Goal: Information Seeking & Learning: Learn about a topic

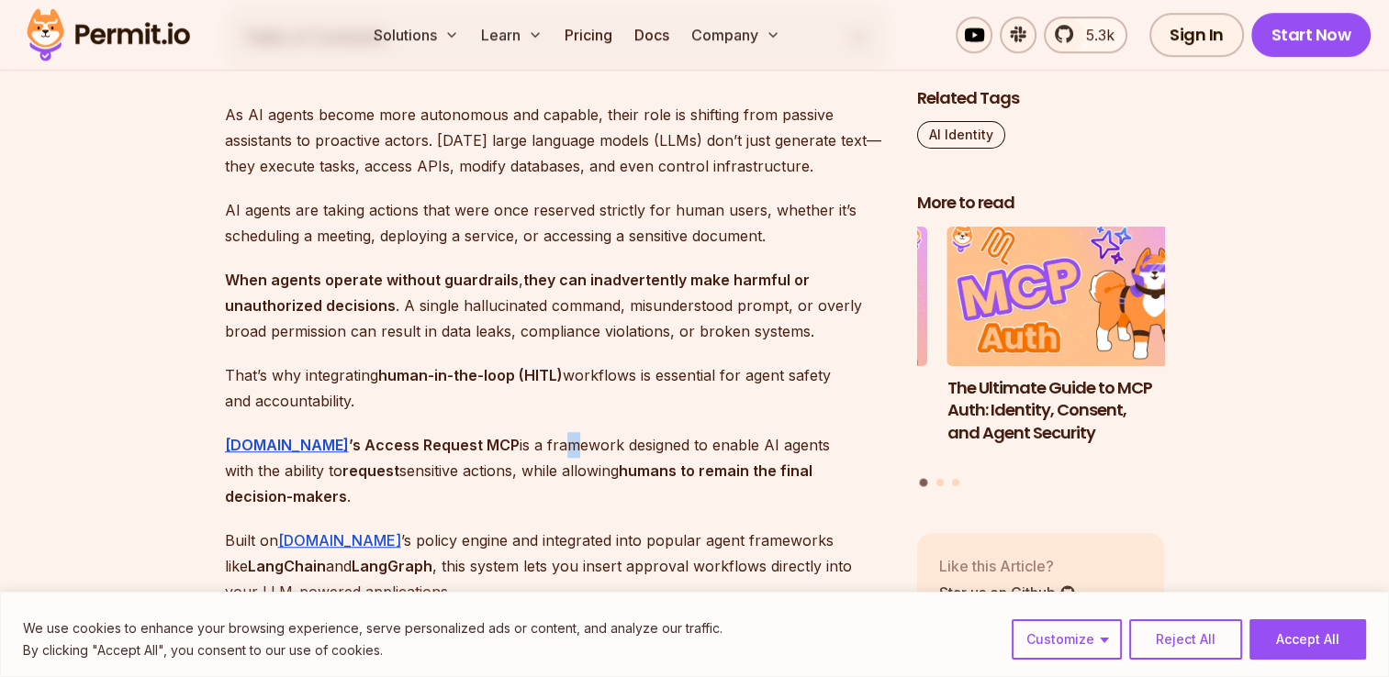
scroll to position [1285, 0]
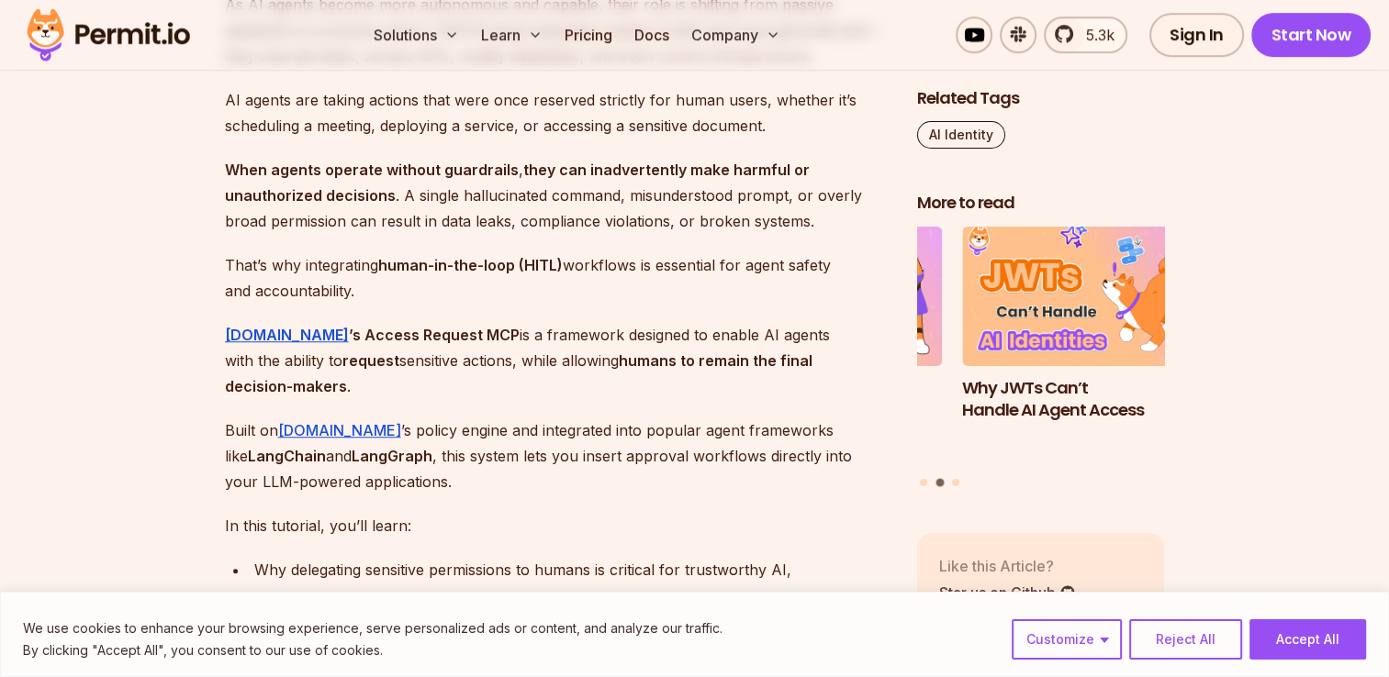
click at [529, 513] on p "In this tutorial, you’ll learn:" at bounding box center [556, 526] width 663 height 26
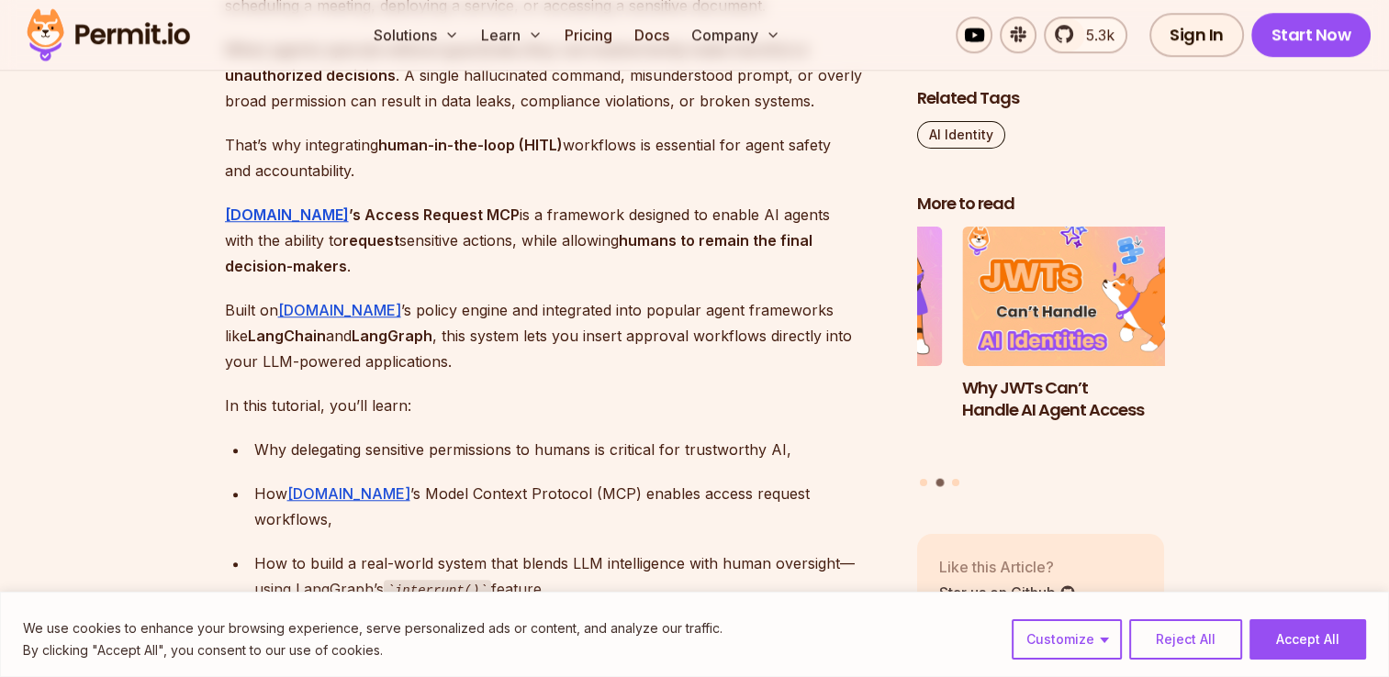
scroll to position [1377, 0]
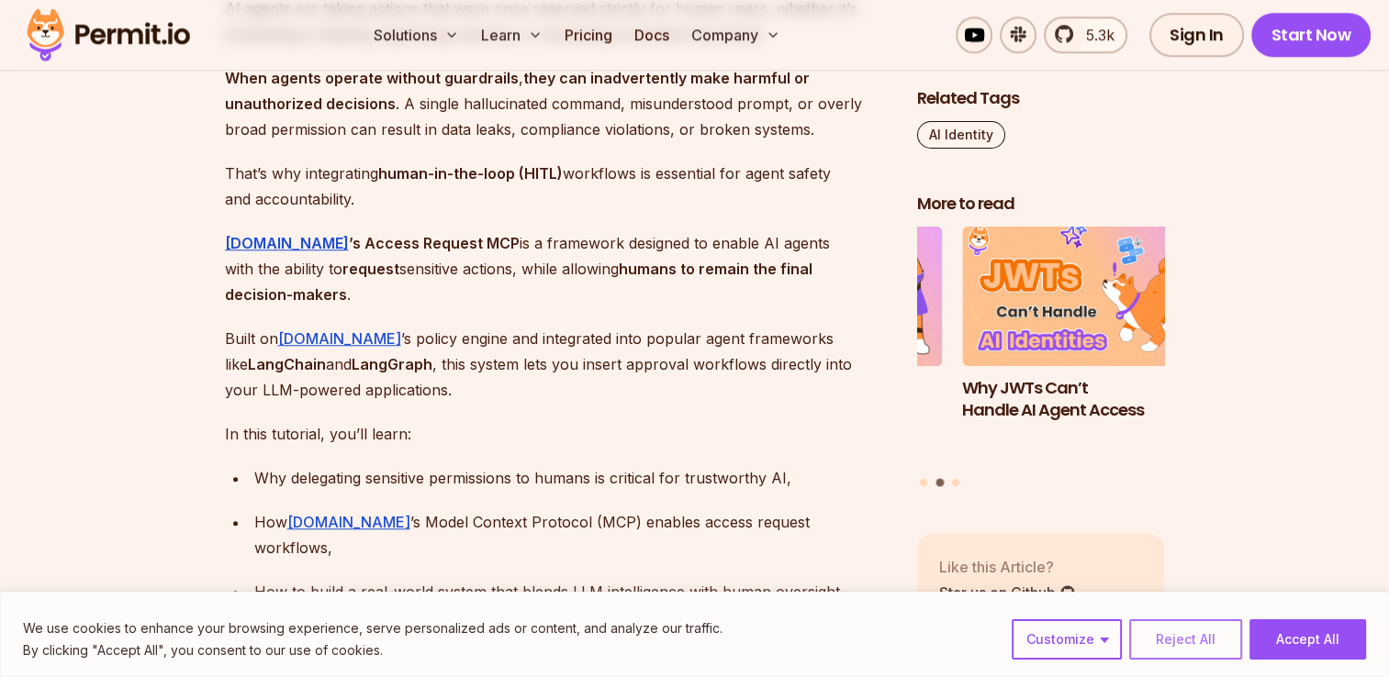
click at [1182, 646] on button "Reject All" at bounding box center [1185, 640] width 113 height 40
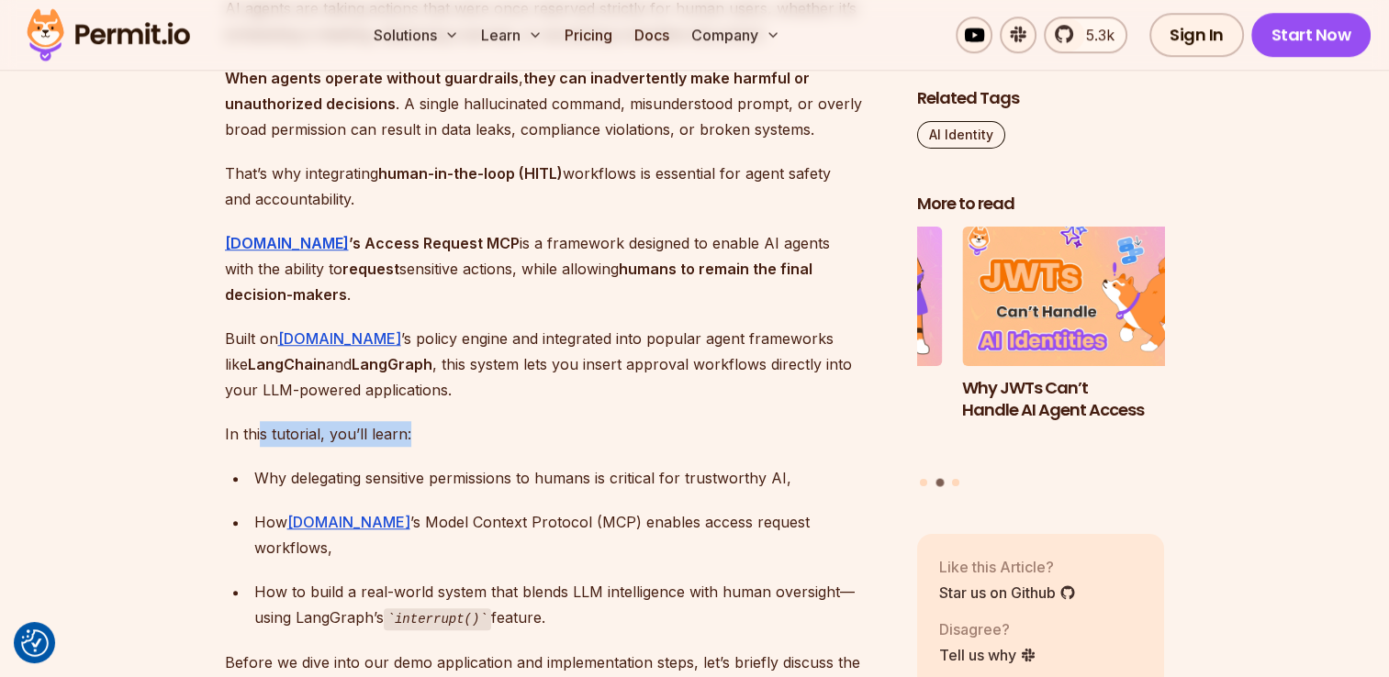
drag, startPoint x: 295, startPoint y: 341, endPoint x: 576, endPoint y: 327, distance: 282.1
click at [576, 421] on p "In this tutorial, you’ll learn:" at bounding box center [556, 434] width 663 height 26
drag, startPoint x: 576, startPoint y: 327, endPoint x: 584, endPoint y: 373, distance: 46.5
click at [584, 465] on div "Why delegating sensitive permissions to humans is critical for trustworthy AI," at bounding box center [570, 478] width 633 height 26
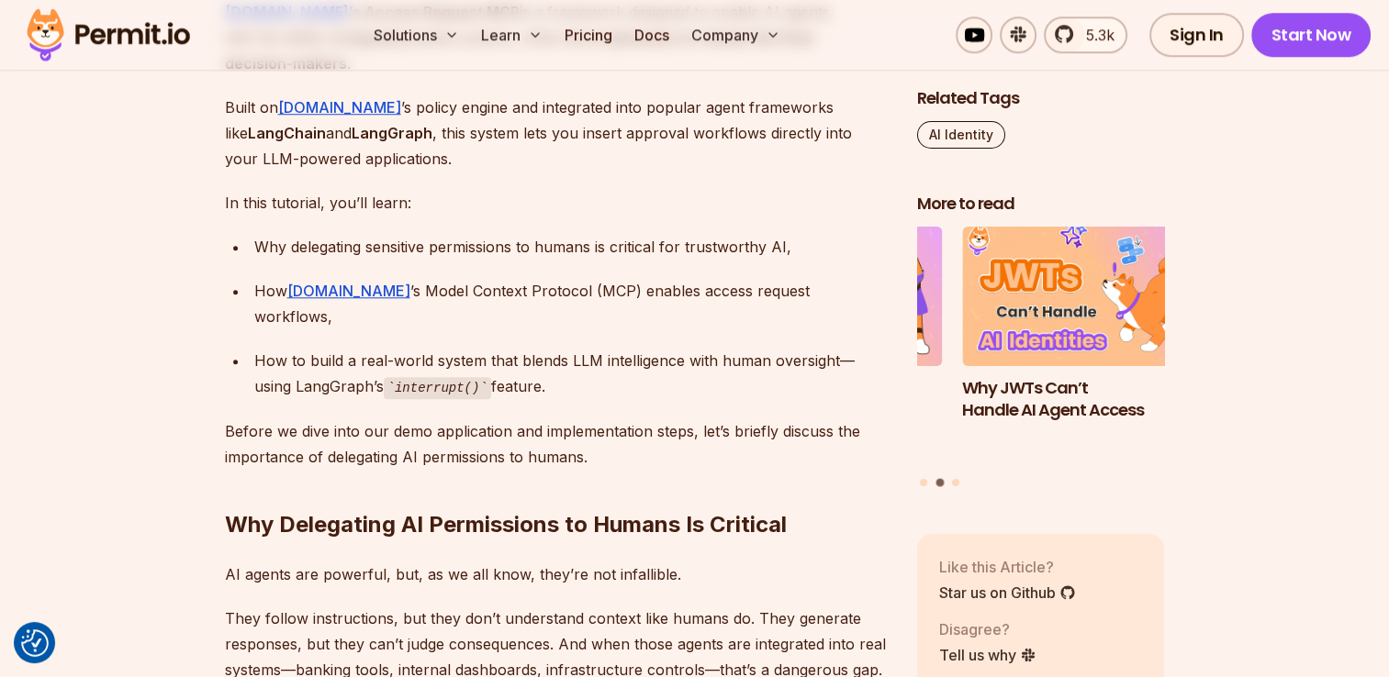
scroll to position [1652, 0]
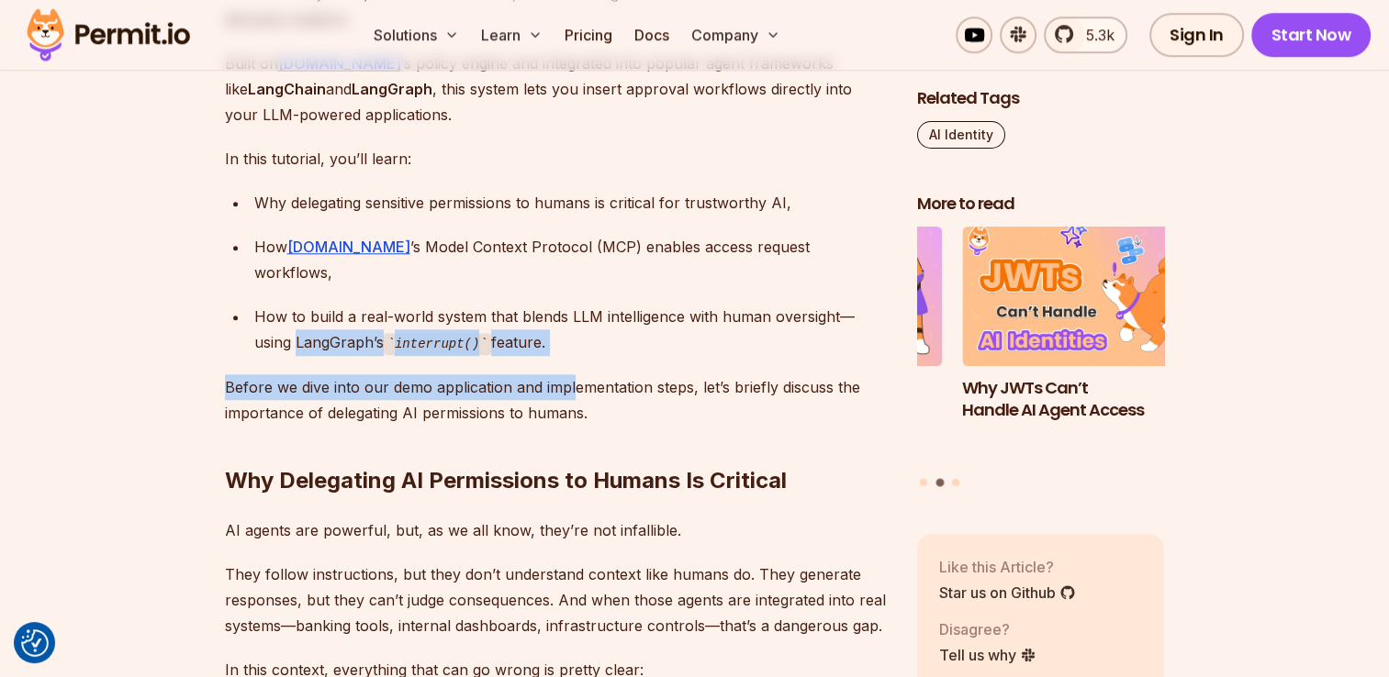
drag, startPoint x: 246, startPoint y: 212, endPoint x: 575, endPoint y: 249, distance: 330.6
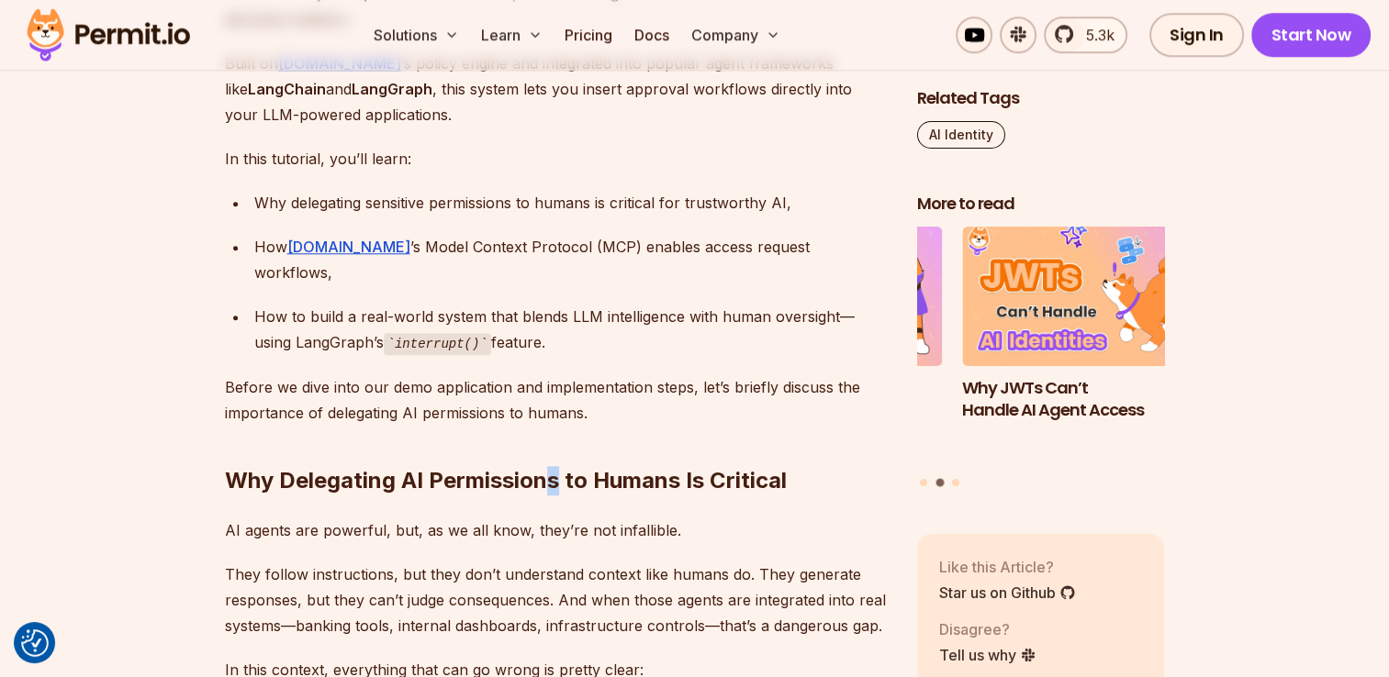
drag, startPoint x: 575, startPoint y: 249, endPoint x: 554, endPoint y: 333, distance: 86.8
click at [554, 393] on h2 "Why Delegating AI Permissions to Humans Is Critical" at bounding box center [556, 444] width 663 height 103
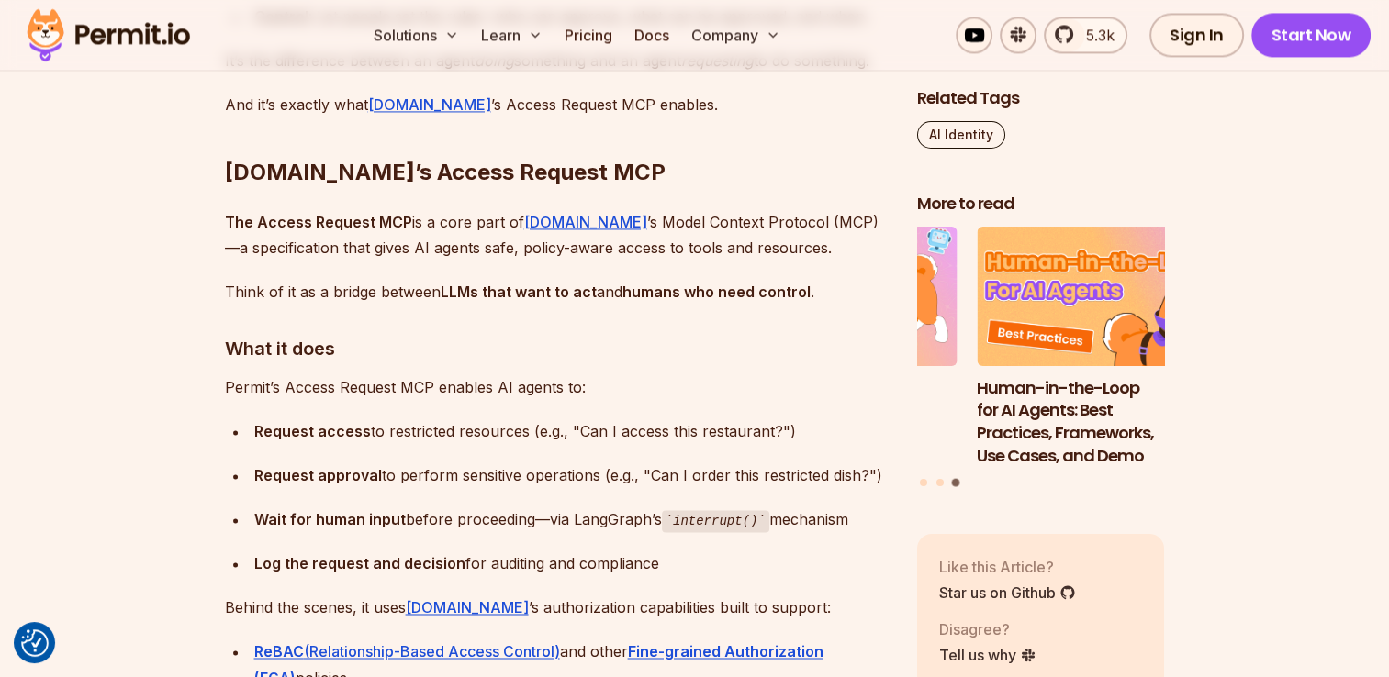
scroll to position [2845, 0]
